Goal: Navigation & Orientation: Find specific page/section

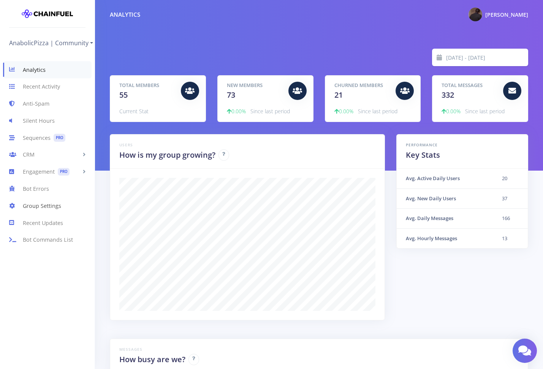
scroll to position [133, 400]
click at [483, 59] on input "[DATE] - [DATE]" at bounding box center [487, 57] width 82 height 17
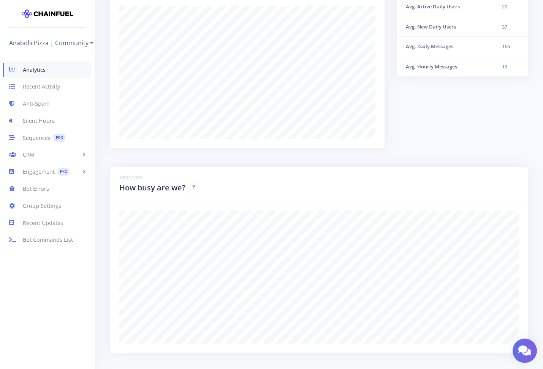
scroll to position [186, 0]
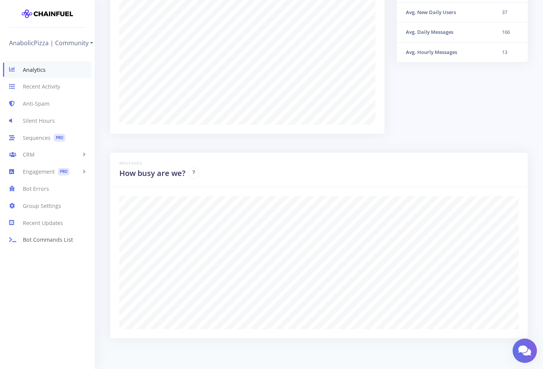
click at [56, 236] on link "Bot Commands List" at bounding box center [47, 240] width 95 height 17
click at [45, 192] on link "Bot Errors" at bounding box center [47, 188] width 95 height 17
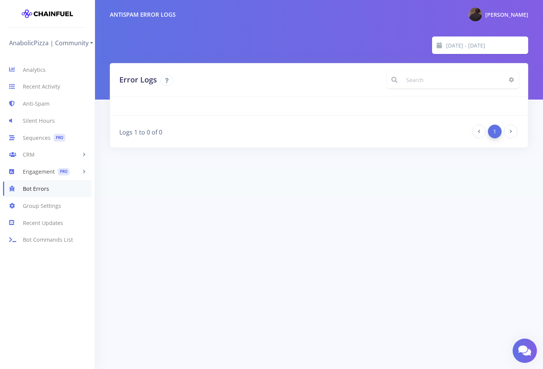
click at [59, 170] on span "PRO" at bounding box center [64, 172] width 12 height 8
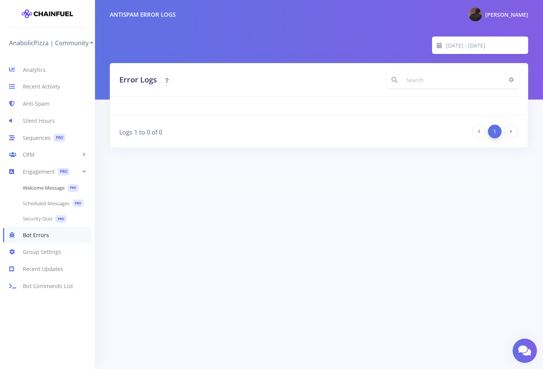
click at [52, 188] on link "Welcome Message PRO" at bounding box center [47, 188] width 95 height 16
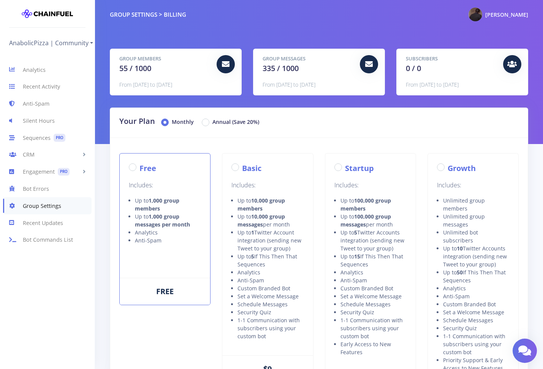
radio input "true"
click at [48, 173] on link "Engagement PRO" at bounding box center [47, 172] width 95 height 17
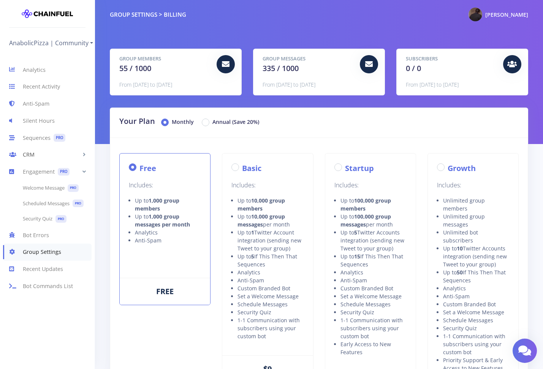
click at [54, 154] on link "CRM" at bounding box center [47, 154] width 95 height 17
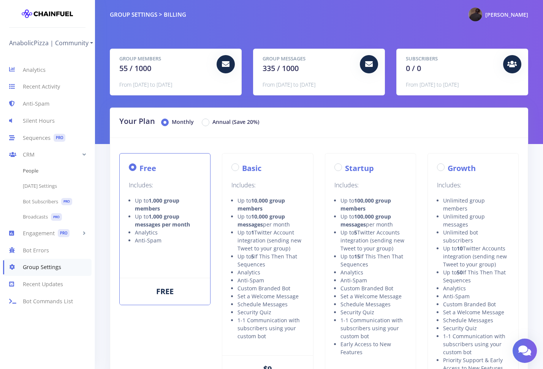
click at [54, 176] on link "People" at bounding box center [47, 171] width 95 height 15
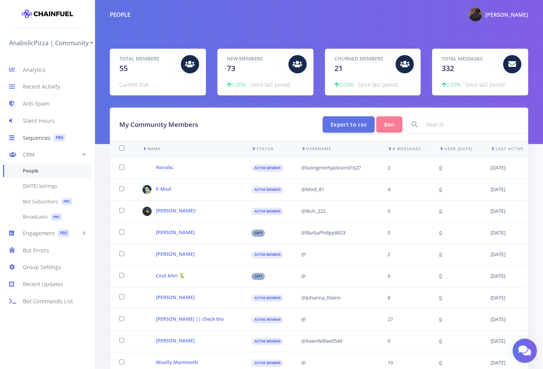
click at [81, 138] on link "Sequences PRO" at bounding box center [47, 137] width 95 height 17
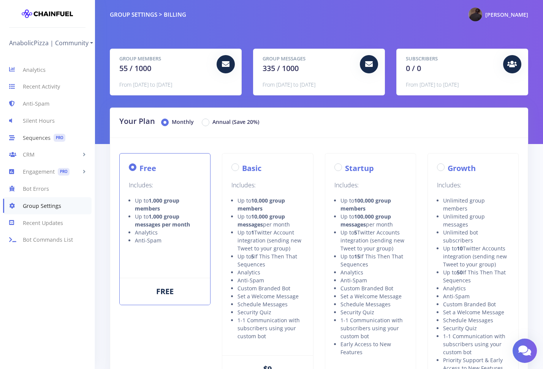
click at [30, 137] on link "Sequences PRO" at bounding box center [47, 137] width 95 height 17
